Goal: Information Seeking & Learning: Learn about a topic

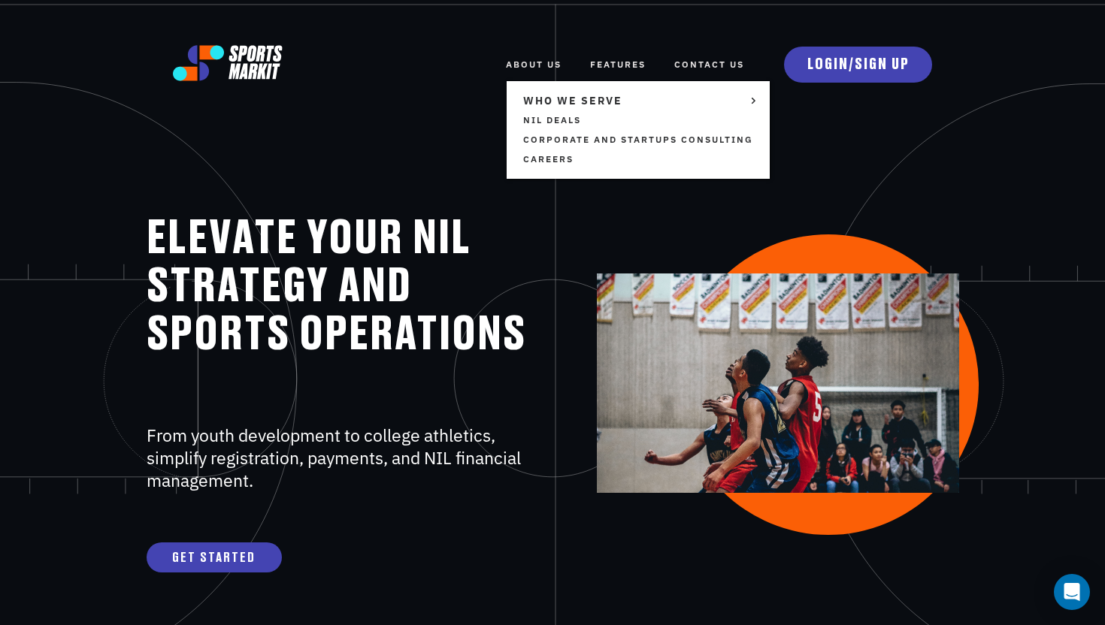
click at [534, 68] on link "ABOUT US" at bounding box center [534, 64] width 56 height 33
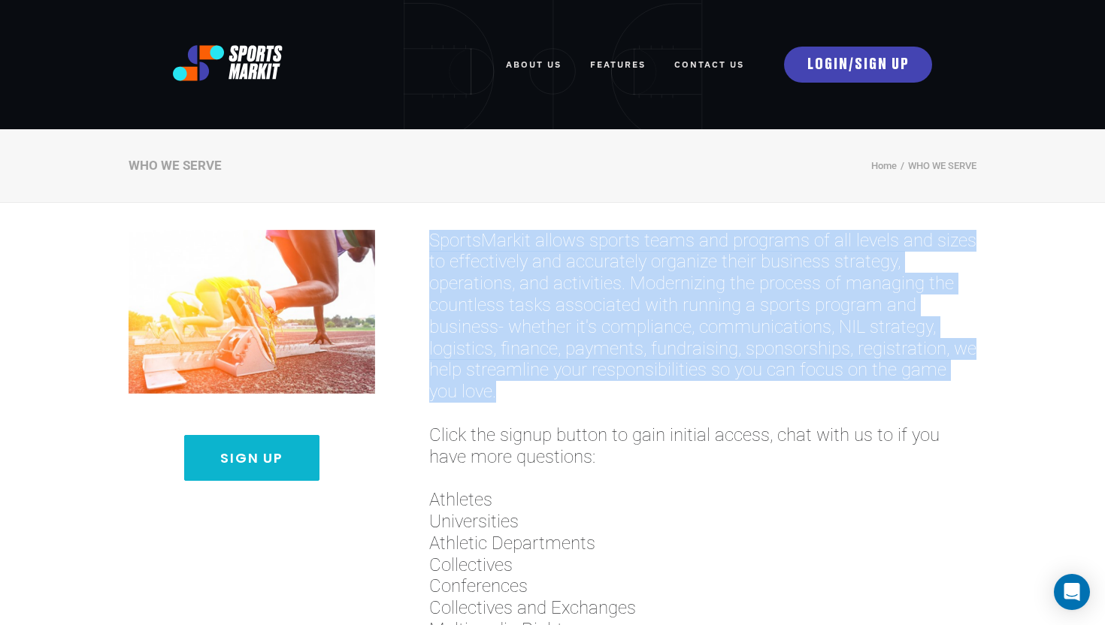
drag, startPoint x: 426, startPoint y: 239, endPoint x: 636, endPoint y: 389, distance: 258.0
click at [636, 389] on div "SportsMarkit allows sports teams and programs of all levels and sizes to effect…" at bounding box center [702, 628] width 601 height 851
copy span "SportsMarkit allows sports teams and programs of all levels and sizes to effect…"
